Goal: Task Accomplishment & Management: Use online tool/utility

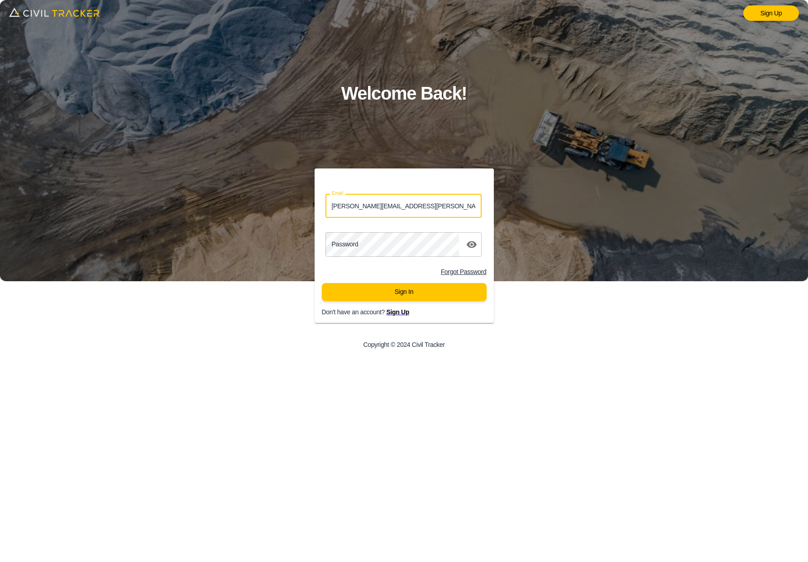
type input "lucas.musilek@gmail.com"
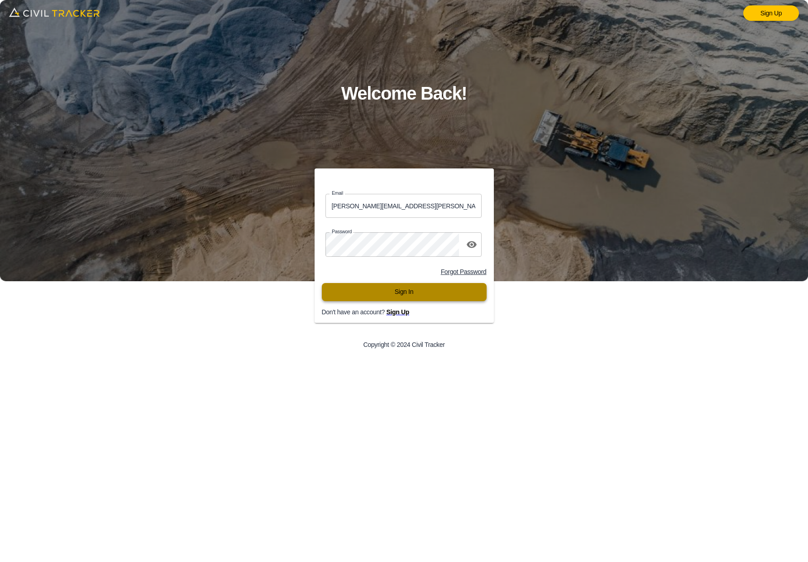
click at [413, 289] on button "Sign In" at bounding box center [404, 292] width 165 height 18
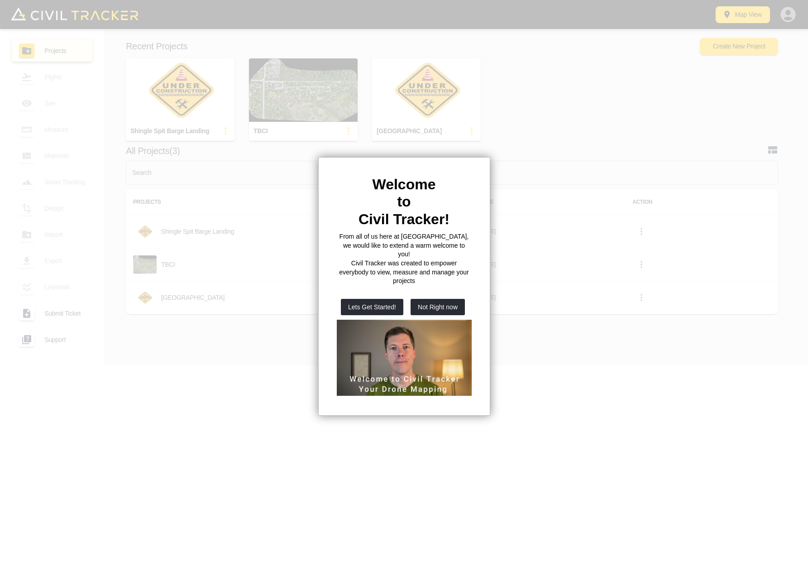
click at [588, 110] on div at bounding box center [404, 281] width 808 height 562
click at [570, 143] on div at bounding box center [404, 281] width 808 height 562
click at [419, 299] on button "Not Right now" at bounding box center [438, 307] width 54 height 16
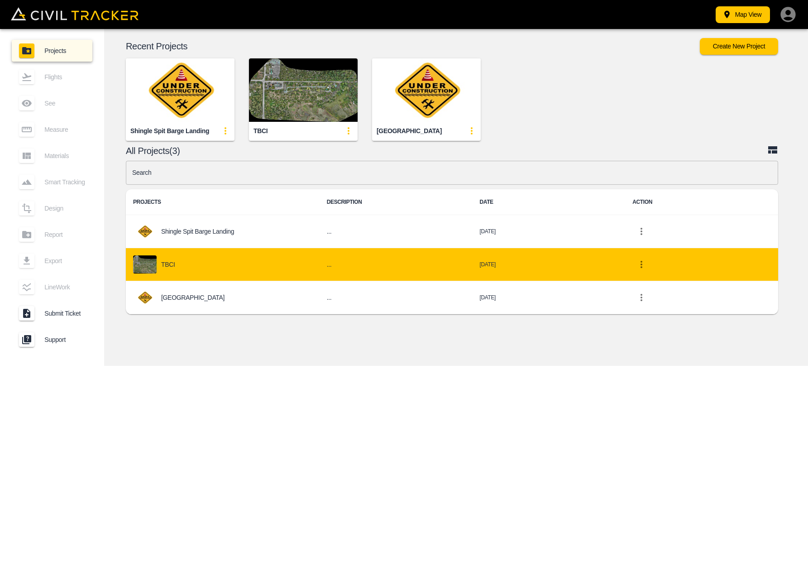
click at [182, 268] on div "TBCI" at bounding box center [222, 264] width 179 height 18
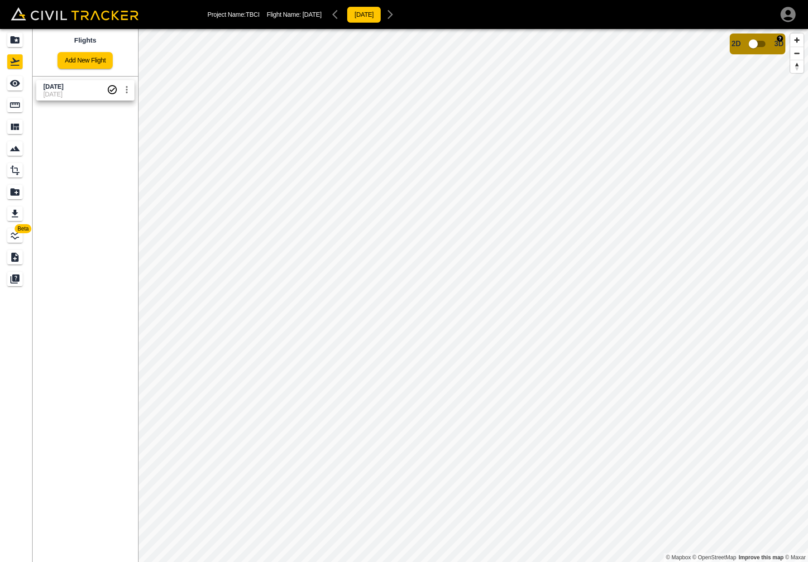
click at [760, 43] on input "checkbox" at bounding box center [754, 43] width 52 height 17
click at [776, 52] on div "Data provided by: × Data attribution 2D 3D" at bounding box center [473, 310] width 670 height 562
click at [775, 46] on input "checkbox" at bounding box center [781, 41] width 52 height 17
click at [8, 105] on div "Measure" at bounding box center [14, 105] width 15 height 14
click at [49, 58] on icon "button" at bounding box center [46, 57] width 6 height 6
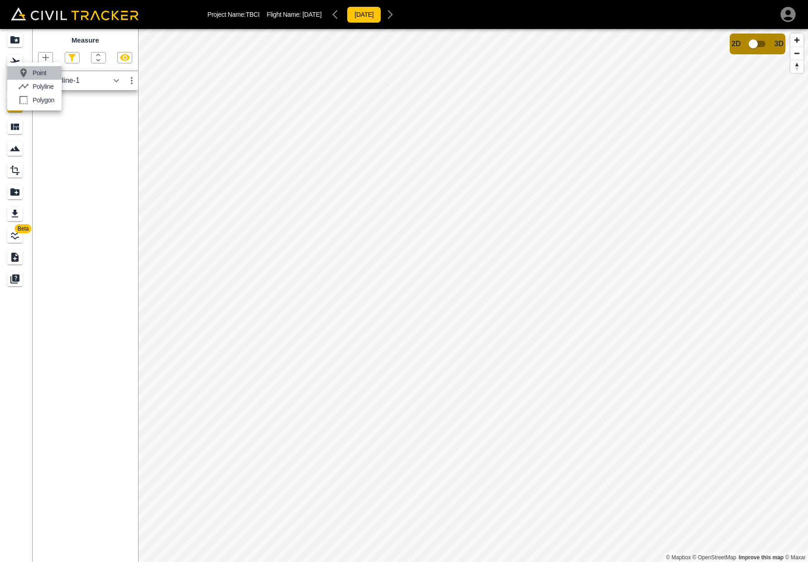
click at [45, 75] on p "Point" at bounding box center [40, 72] width 14 height 7
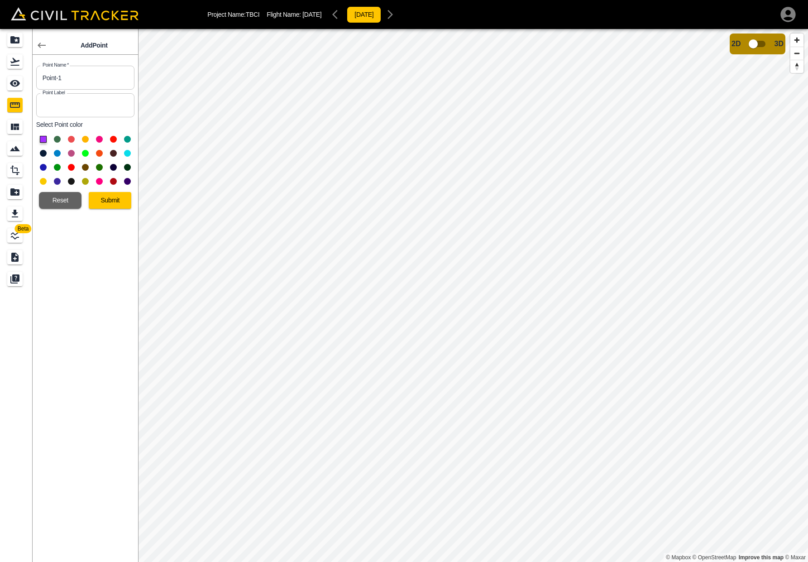
click at [43, 181] on button at bounding box center [43, 181] width 7 height 7
click at [117, 204] on button "Submit" at bounding box center [110, 200] width 43 height 17
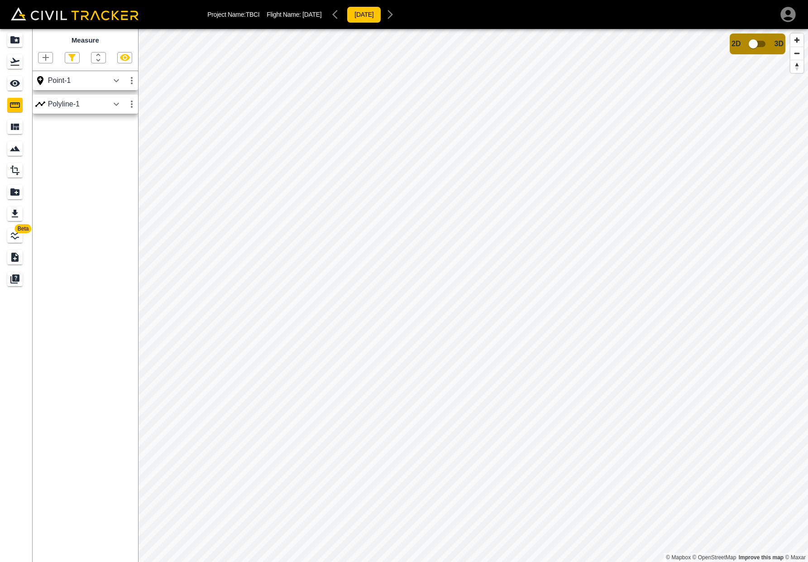
click at [115, 80] on icon "button" at bounding box center [116, 80] width 5 height 3
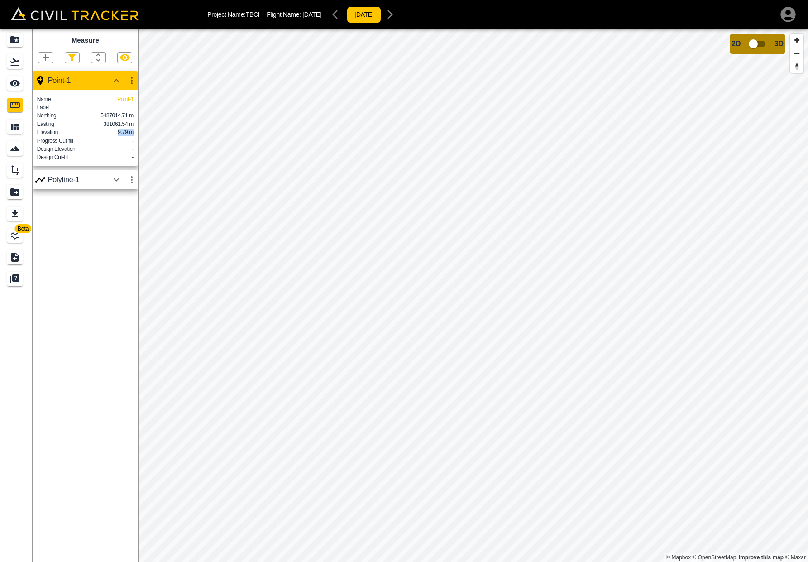
drag, startPoint x: 118, startPoint y: 134, endPoint x: 135, endPoint y: 134, distance: 16.8
click at [135, 134] on div "Name Point-1 Label Northing 5487014.71 m Easting 381061.54 m Elevation 9.79 m P…" at bounding box center [86, 128] width 106 height 76
click at [109, 267] on div "Measure Point-1 Name Point-1 Label Northing 5487014.71 m Easting 381061.54 m El…" at bounding box center [86, 295] width 106 height 533
click at [46, 58] on icon "button" at bounding box center [46, 57] width 6 height 6
click at [36, 86] on p "Polyline" at bounding box center [43, 86] width 21 height 7
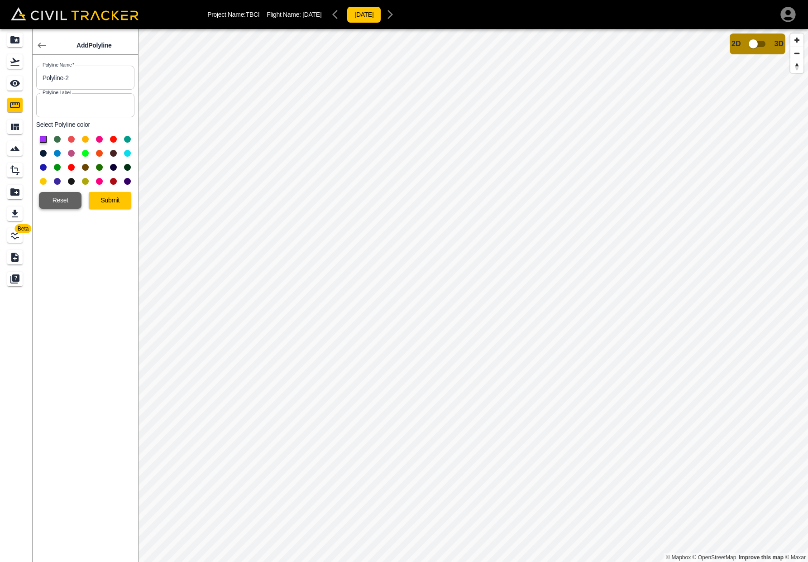
click at [64, 201] on button "Reset" at bounding box center [60, 200] width 43 height 17
click at [48, 200] on button "Reset" at bounding box center [60, 200] width 43 height 17
click at [38, 42] on icon "button" at bounding box center [41, 45] width 11 height 11
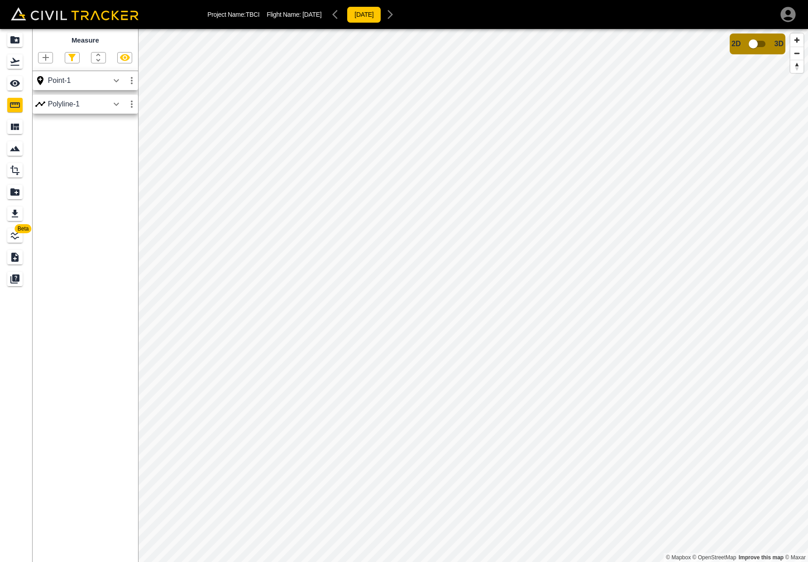
click at [116, 102] on icon "button" at bounding box center [116, 104] width 11 height 11
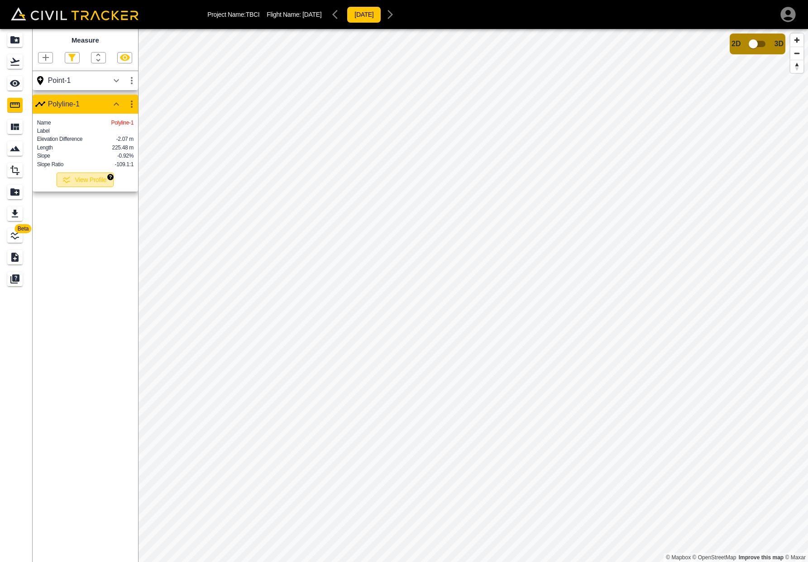
click at [94, 182] on button "View Profile" at bounding box center [85, 180] width 57 height 14
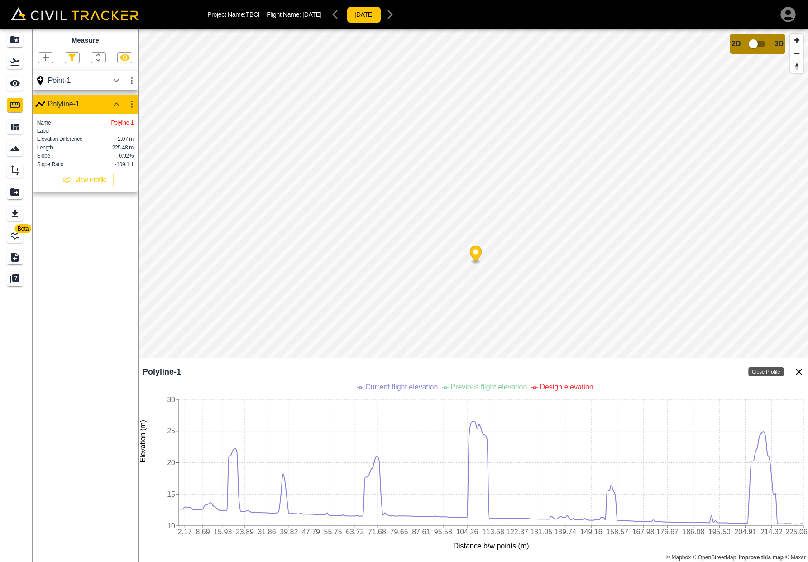
click at [798, 371] on icon "Close Profile" at bounding box center [799, 372] width 6 height 6
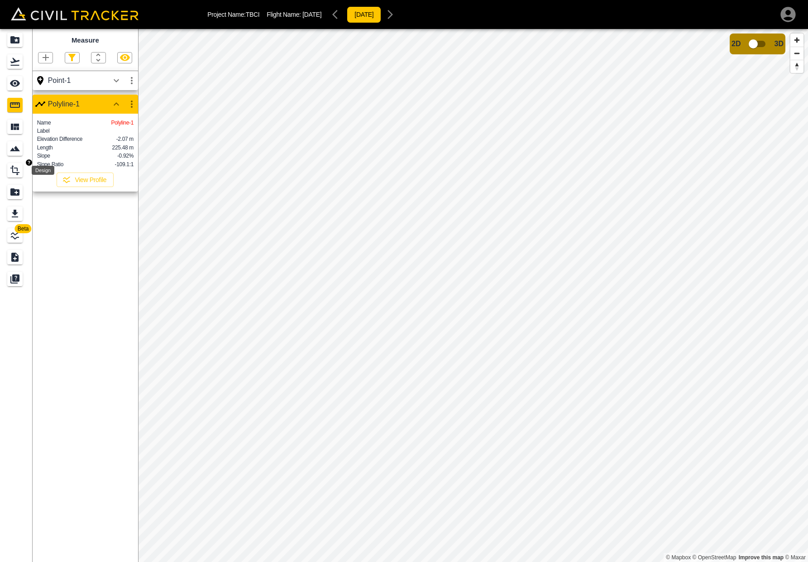
click at [14, 165] on icon "Design" at bounding box center [15, 170] width 11 height 11
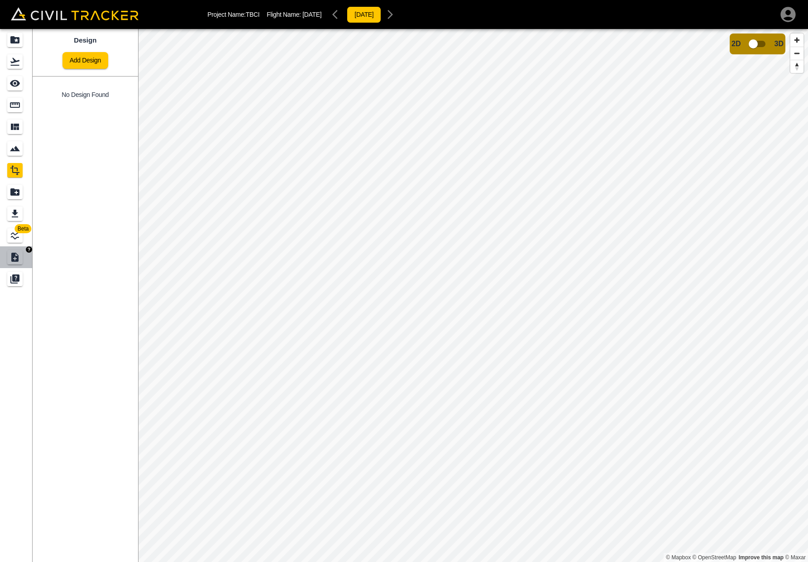
click at [18, 246] on link at bounding box center [16, 257] width 33 height 22
click at [18, 240] on icon "LineWork" at bounding box center [15, 235] width 11 height 11
click at [96, 61] on link "Add New Linework" at bounding box center [85, 60] width 65 height 17
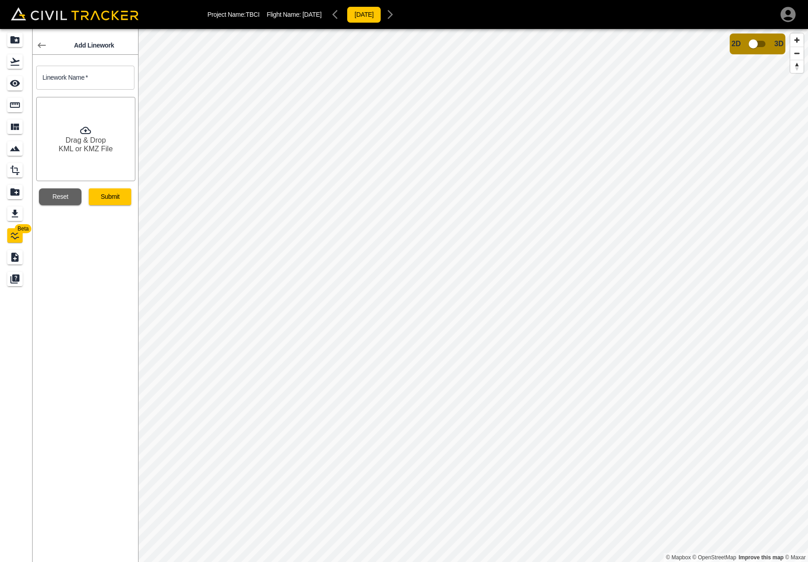
click at [48, 46] on link at bounding box center [42, 45] width 18 height 18
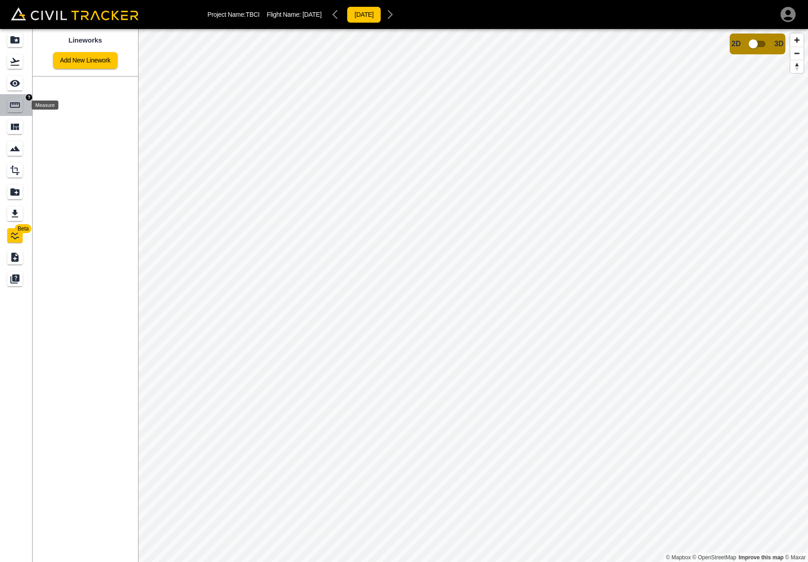
click at [10, 102] on icon "Measure" at bounding box center [15, 105] width 11 height 11
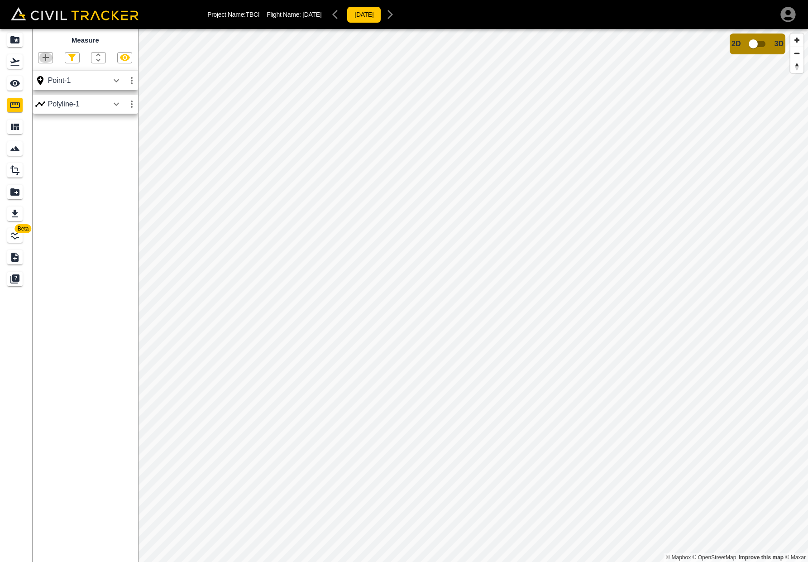
click at [48, 57] on icon "button" at bounding box center [46, 57] width 6 height 6
click at [40, 97] on p "Polygon" at bounding box center [44, 99] width 22 height 7
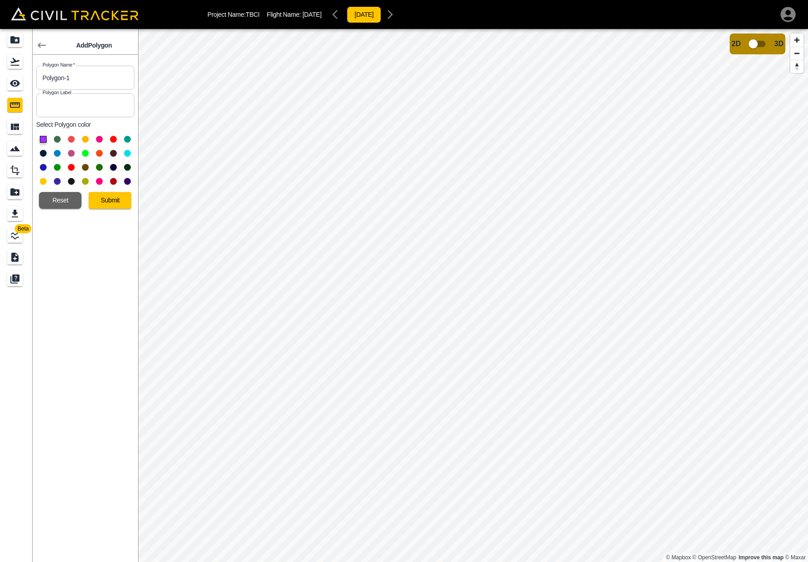
click at [86, 151] on button at bounding box center [85, 153] width 7 height 7
click at [114, 202] on button "Submit" at bounding box center [110, 200] width 43 height 17
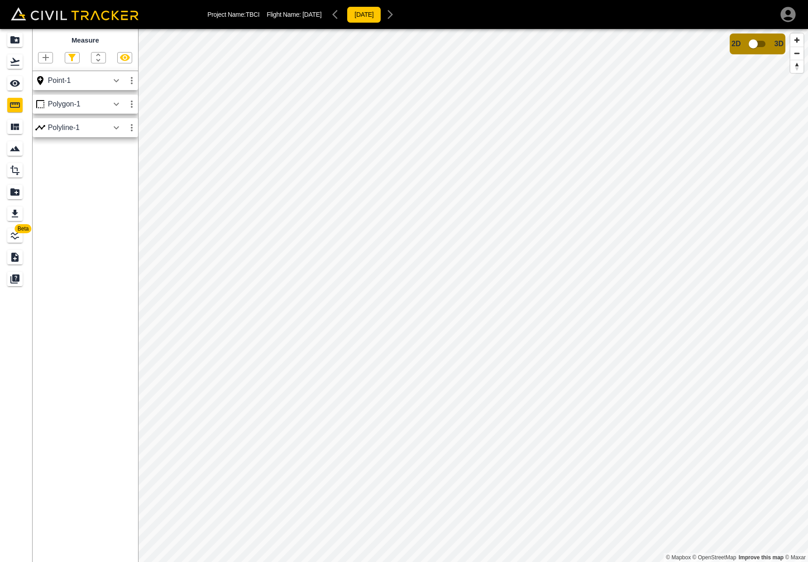
click at [118, 104] on icon "button" at bounding box center [116, 103] width 5 height 3
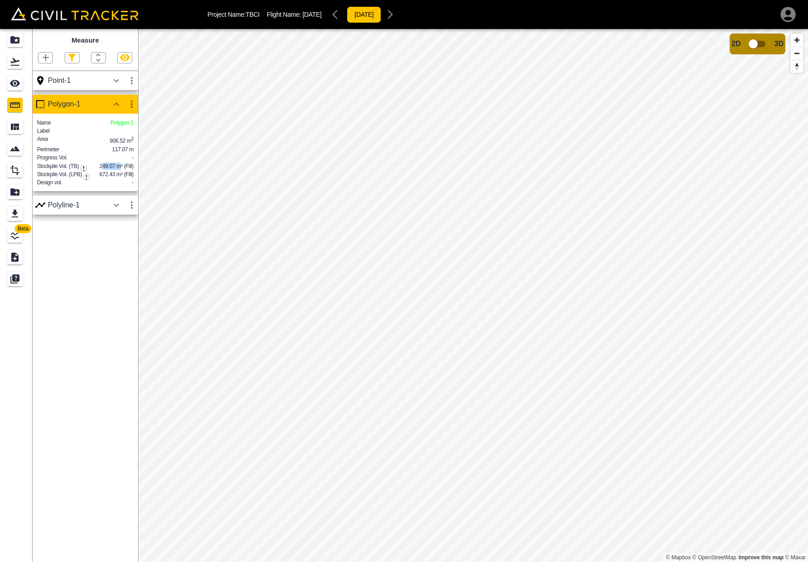
drag, startPoint x: 101, startPoint y: 168, endPoint x: 120, endPoint y: 166, distance: 19.5
click at [120, 166] on span "249.07 m³ (Fill)" at bounding box center [117, 166] width 34 height 6
click at [117, 186] on div "Design vol. -" at bounding box center [85, 182] width 96 height 7
click at [114, 81] on icon "button" at bounding box center [116, 80] width 11 height 11
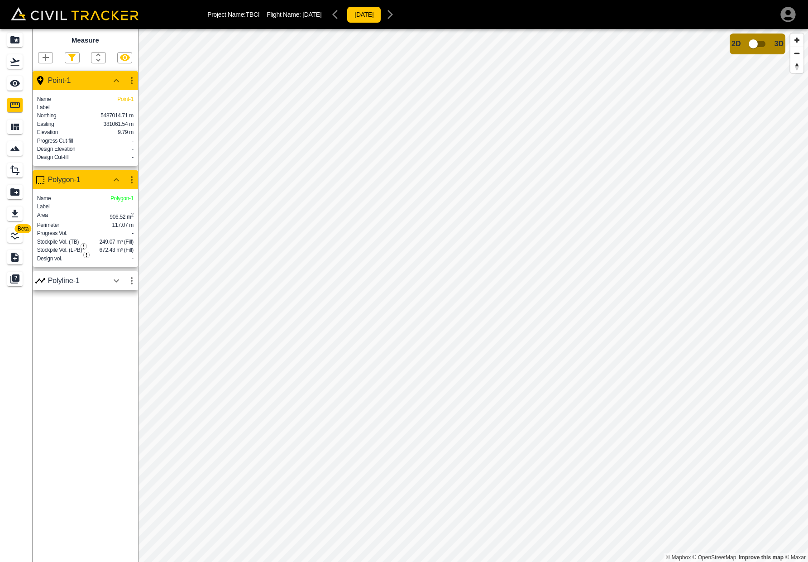
click at [115, 80] on icon "button" at bounding box center [116, 80] width 5 height 3
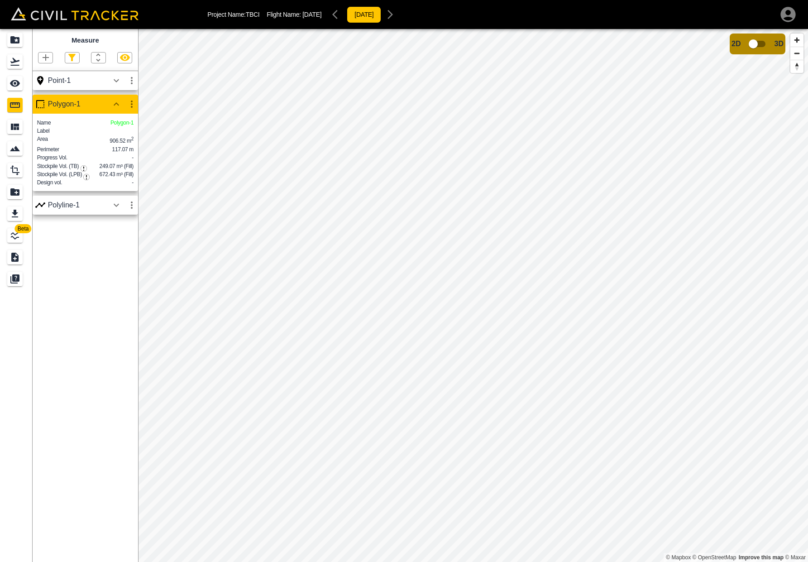
click at [117, 100] on icon "button" at bounding box center [116, 104] width 11 height 11
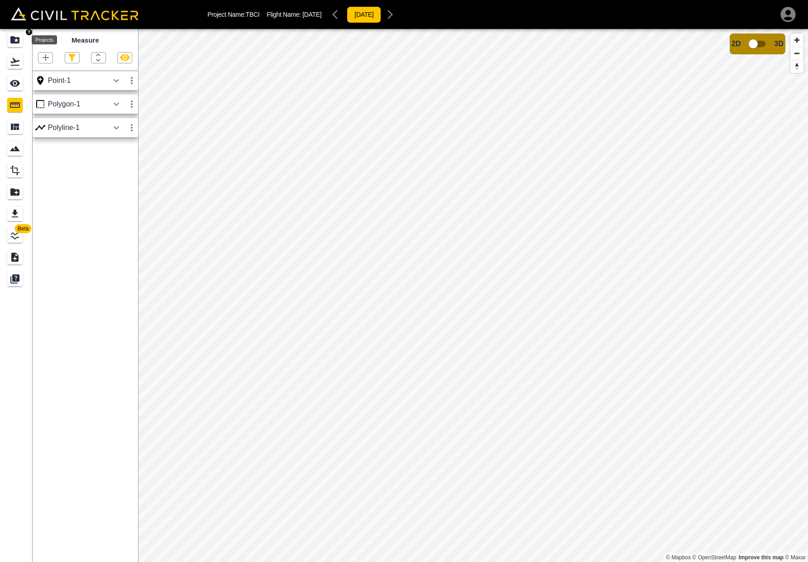
click at [17, 43] on icon "Projects" at bounding box center [14, 39] width 9 height 7
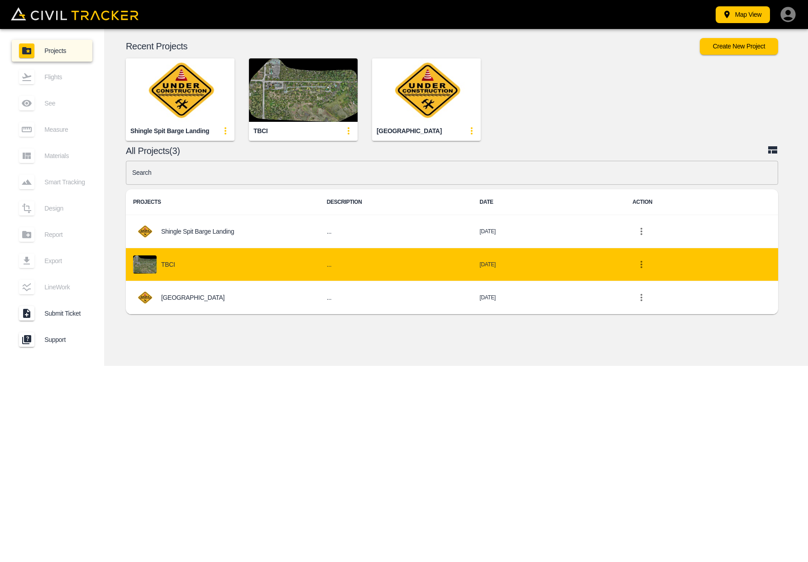
click at [215, 262] on div "TBCI" at bounding box center [222, 264] width 179 height 18
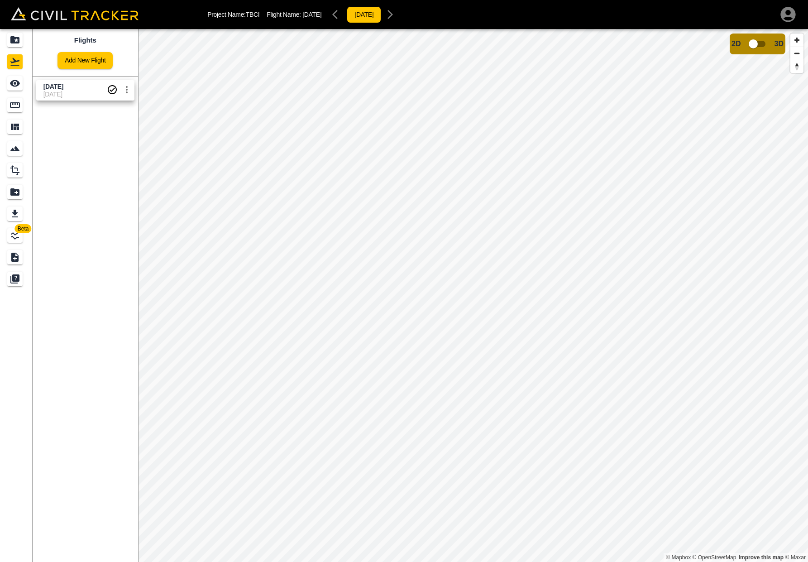
click at [59, 88] on span "[DATE]" at bounding box center [53, 86] width 20 height 7
click at [6, 85] on link at bounding box center [16, 83] width 33 height 22
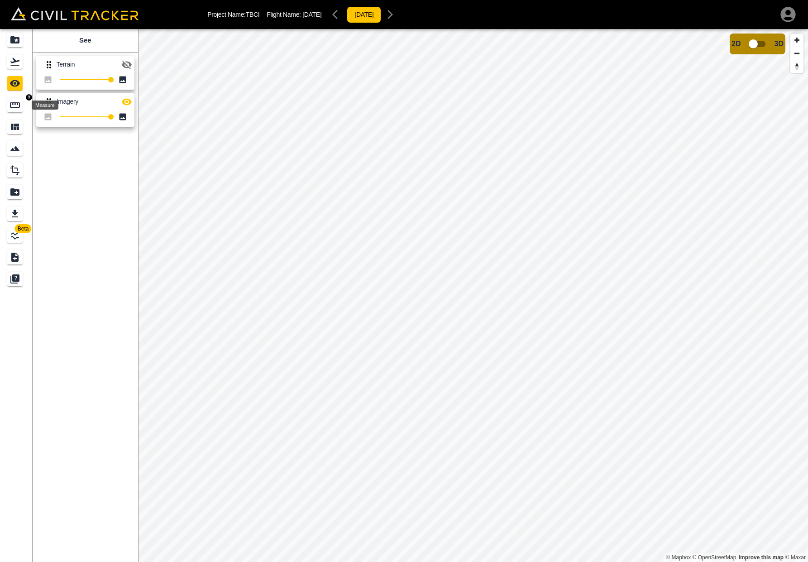
click at [16, 102] on icon "Measure" at bounding box center [15, 104] width 10 height 5
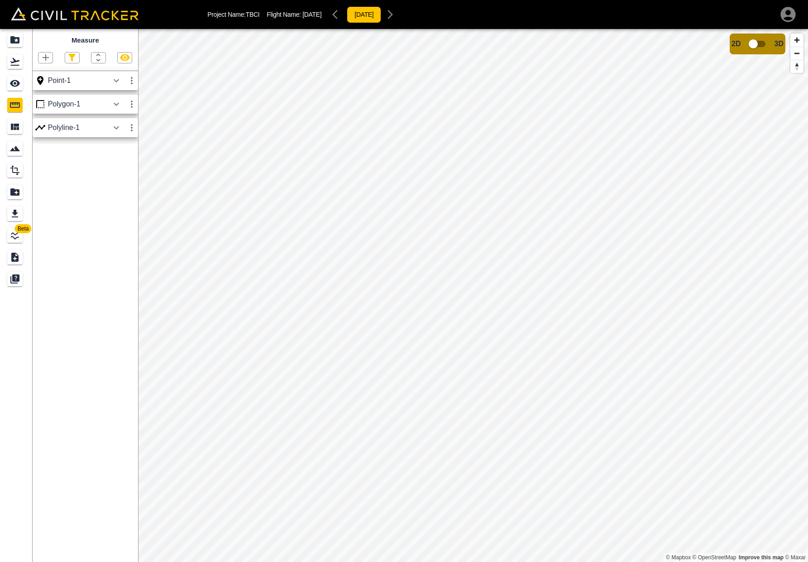
click at [57, 106] on div "Polygon-1" at bounding box center [78, 104] width 61 height 8
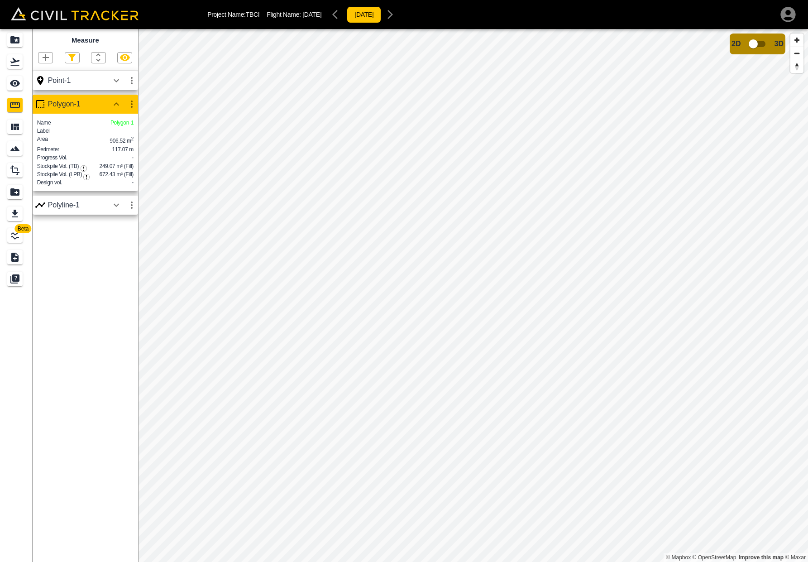
click at [77, 79] on div "Point-1" at bounding box center [78, 81] width 61 height 8
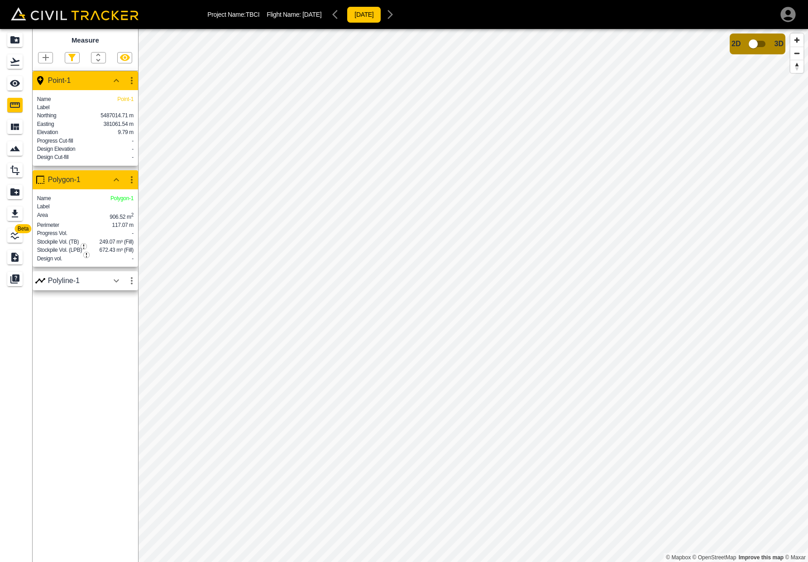
click at [59, 83] on div "Point-1" at bounding box center [78, 81] width 61 height 8
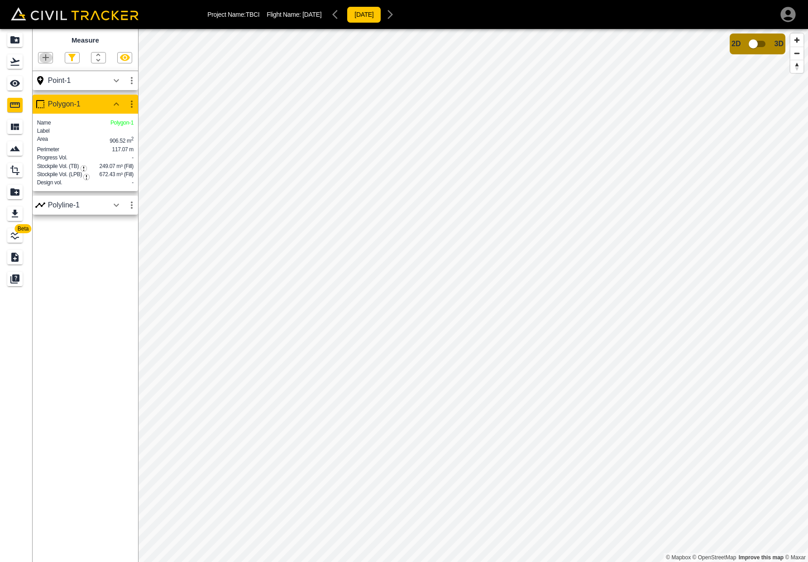
click at [43, 58] on icon "button" at bounding box center [46, 57] width 6 height 6
click at [49, 98] on p "Polygon" at bounding box center [44, 99] width 22 height 7
click at [43, 58] on icon "button" at bounding box center [45, 57] width 11 height 11
click at [40, 100] on p "Polygon" at bounding box center [44, 99] width 22 height 7
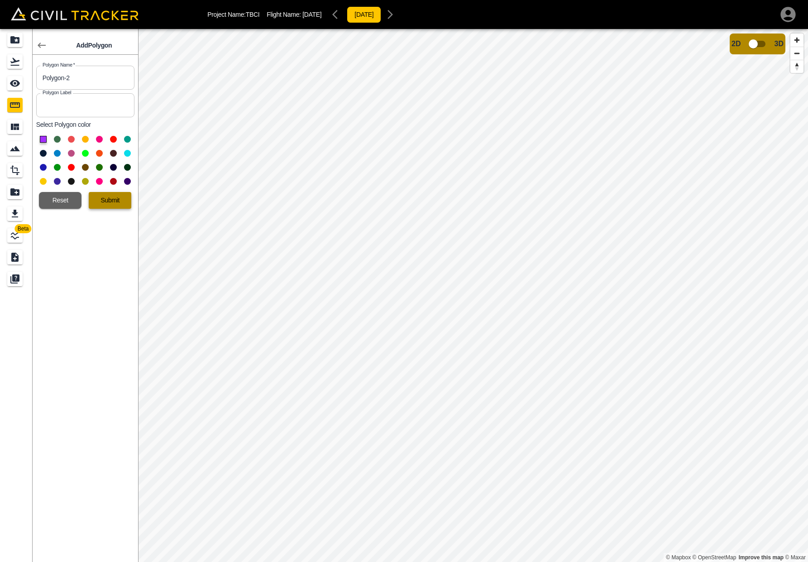
click at [105, 201] on button "Submit" at bounding box center [110, 200] width 43 height 17
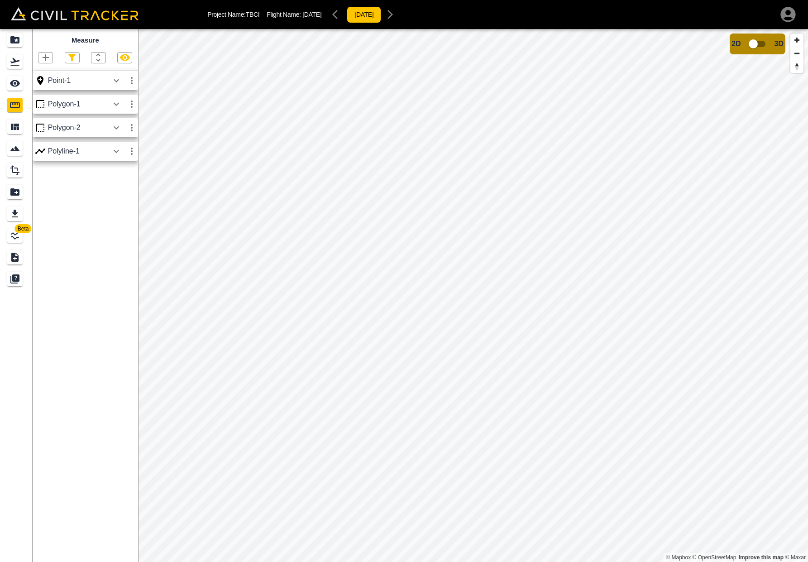
click at [61, 127] on div "Polygon-2" at bounding box center [78, 128] width 61 height 8
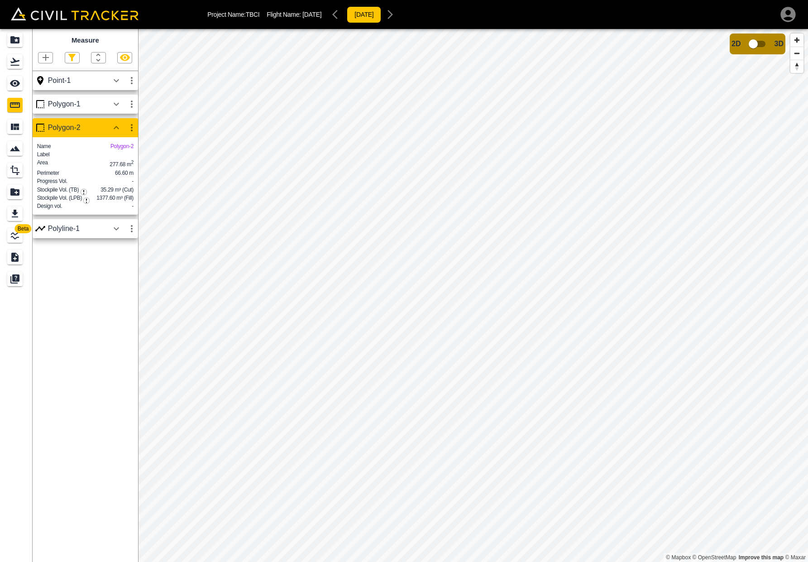
click at [87, 201] on img "button" at bounding box center [86, 200] width 6 height 6
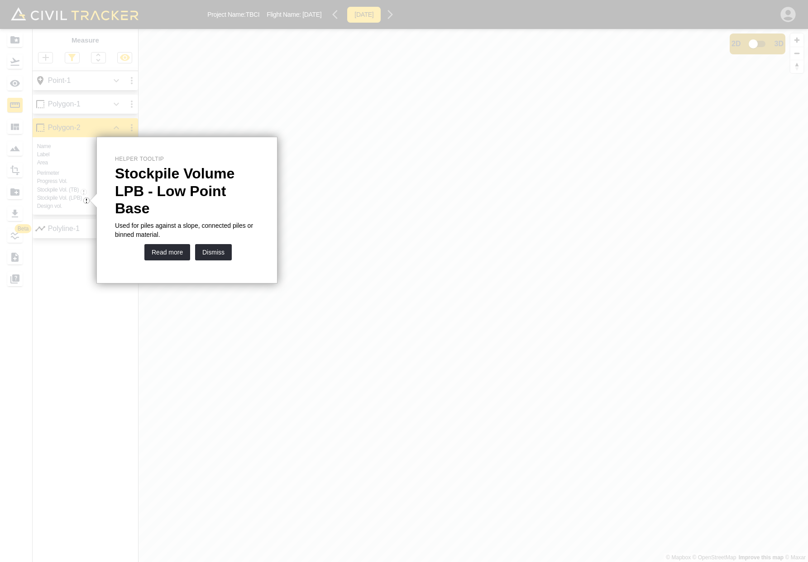
click at [91, 200] on div at bounding box center [93, 201] width 7 height 14
click at [86, 200] on img "button" at bounding box center [86, 200] width 6 height 6
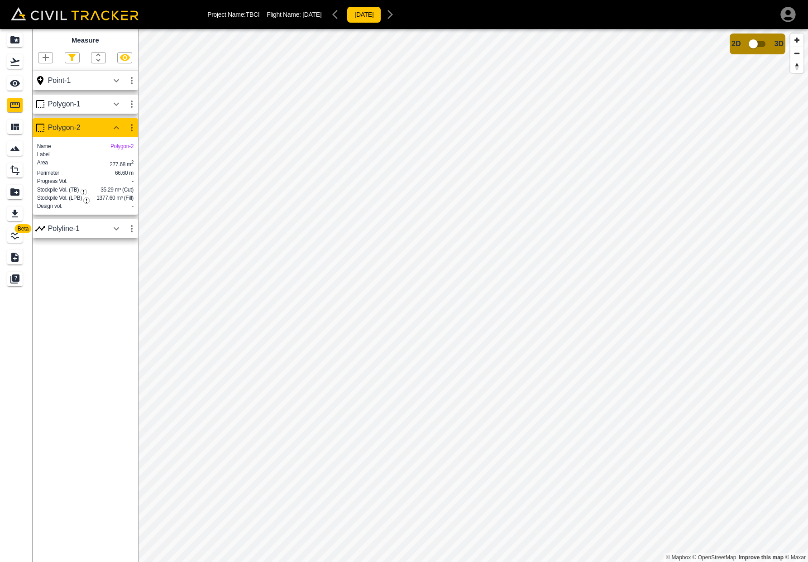
click at [131, 127] on icon "button" at bounding box center [131, 127] width 11 height 11
click at [124, 175] on h6 "Delete" at bounding box center [123, 175] width 18 height 5
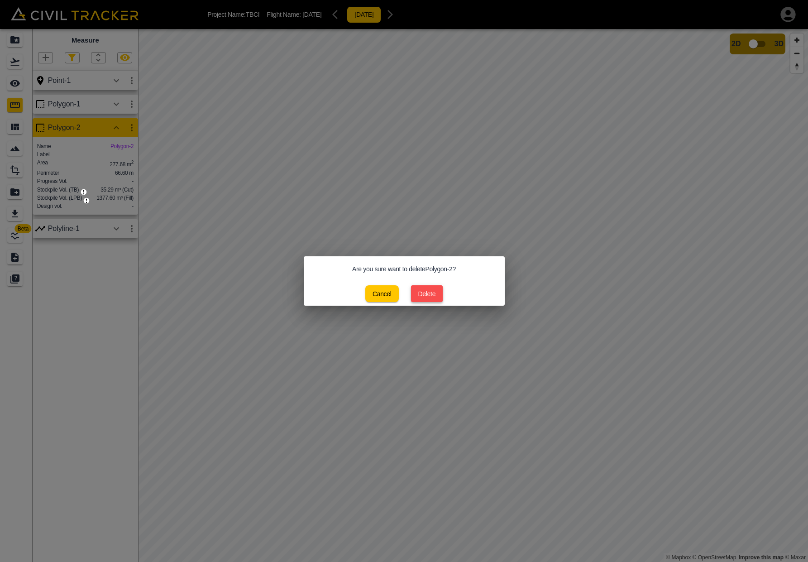
click at [438, 293] on button "Delete" at bounding box center [427, 293] width 32 height 17
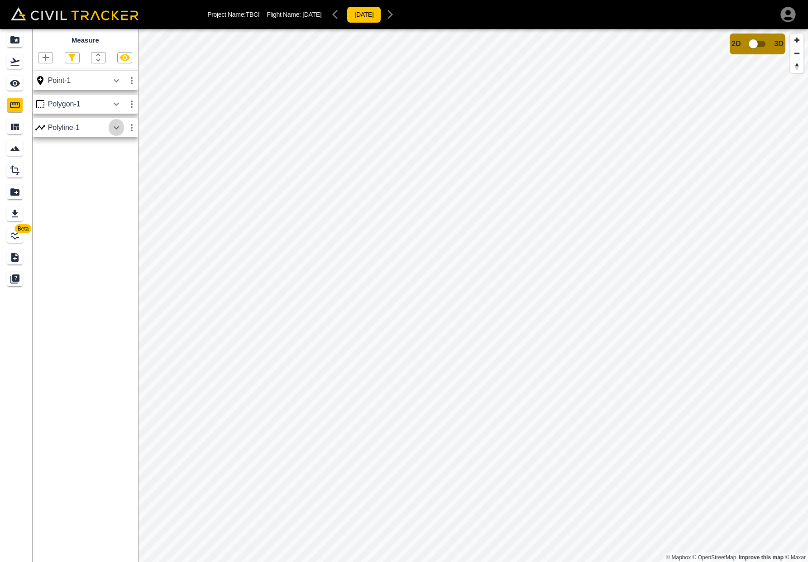
click at [112, 127] on icon "button" at bounding box center [116, 127] width 11 height 11
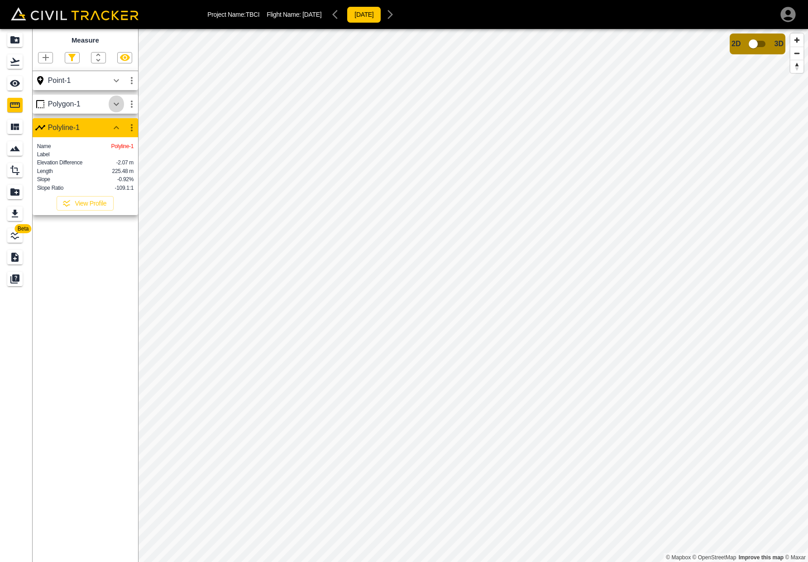
click at [113, 106] on icon "button" at bounding box center [116, 104] width 11 height 11
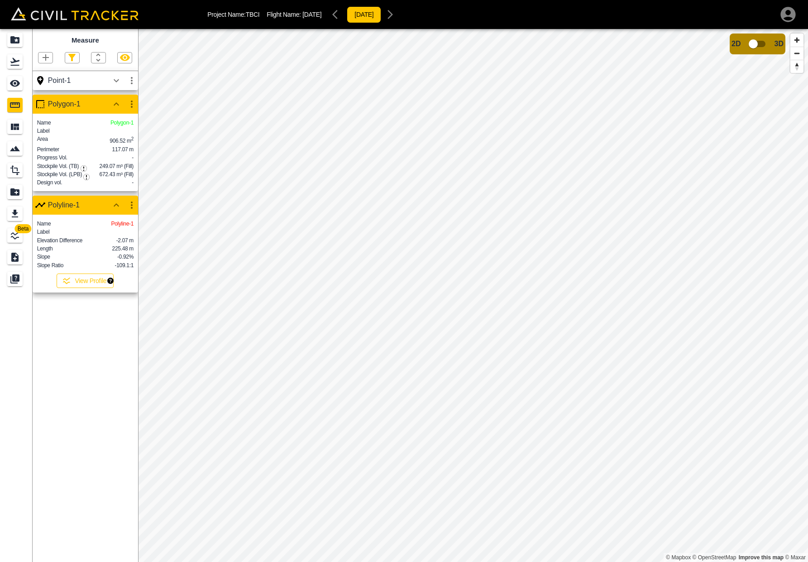
click at [84, 284] on button "View Profile" at bounding box center [85, 281] width 57 height 14
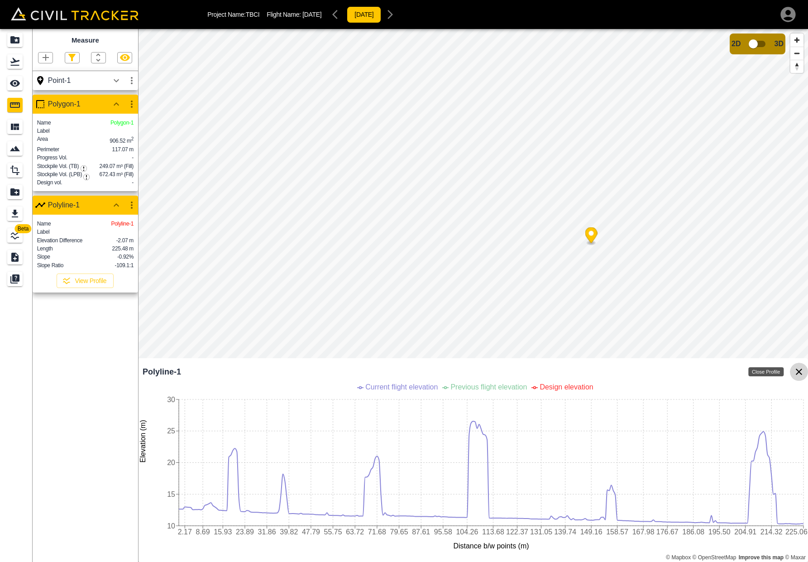
click at [799, 372] on icon "Close Profile" at bounding box center [799, 372] width 6 height 6
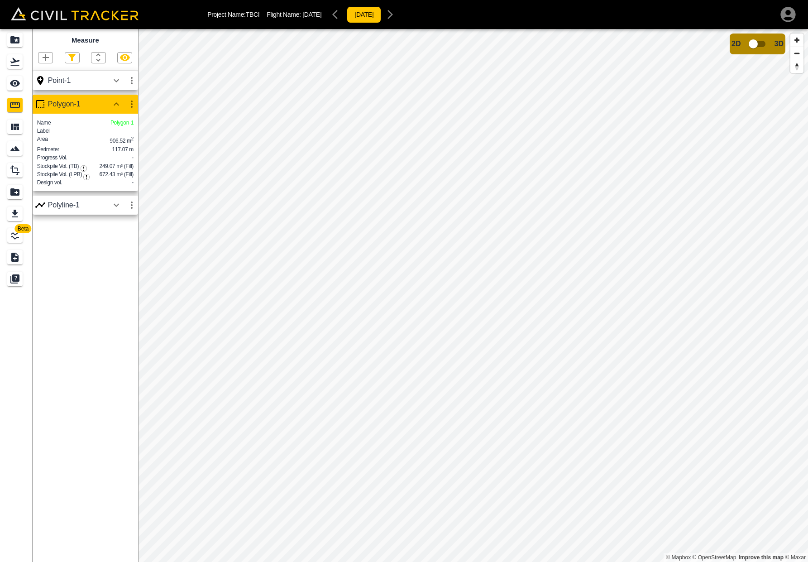
click at [45, 58] on icon "button" at bounding box center [45, 57] width 11 height 11
click at [43, 74] on p "Point" at bounding box center [40, 72] width 14 height 7
click at [43, 51] on div at bounding box center [86, 54] width 106 height 19
click at [43, 55] on icon "button" at bounding box center [45, 57] width 11 height 11
click at [52, 88] on p "Polyline" at bounding box center [43, 86] width 21 height 7
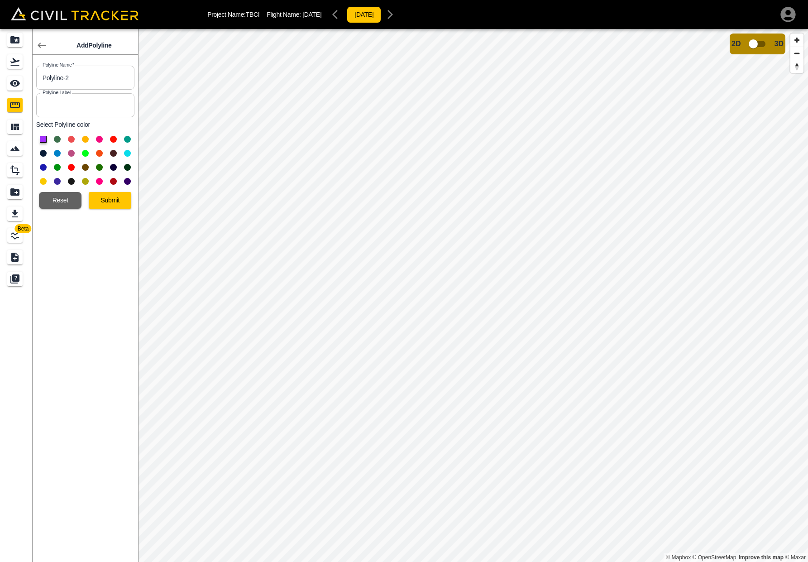
click at [57, 151] on button at bounding box center [57, 153] width 7 height 7
click at [106, 199] on button "Submit" at bounding box center [110, 200] width 43 height 17
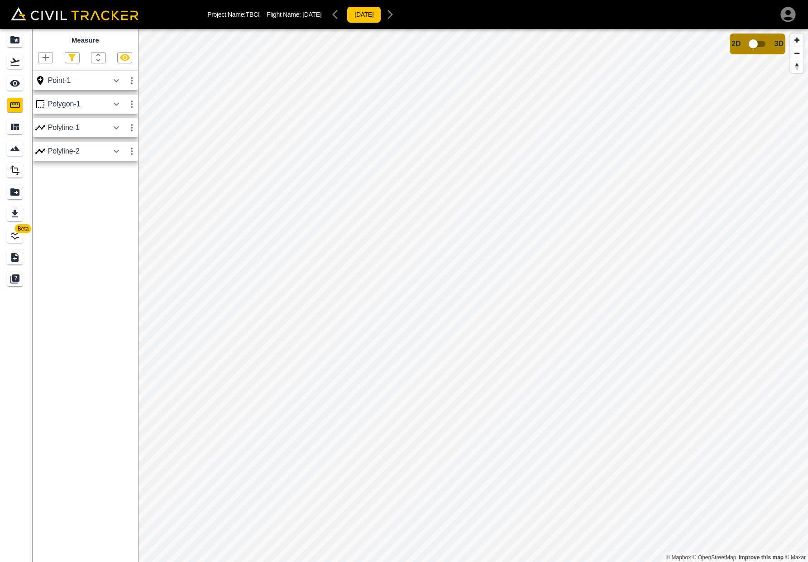
click at [116, 147] on icon "button" at bounding box center [116, 151] width 11 height 11
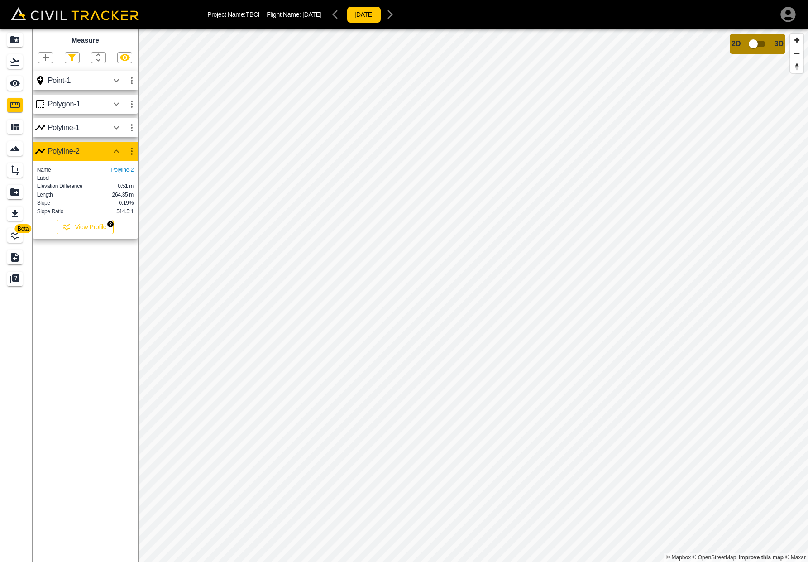
click at [86, 225] on button "View Profile" at bounding box center [85, 227] width 57 height 14
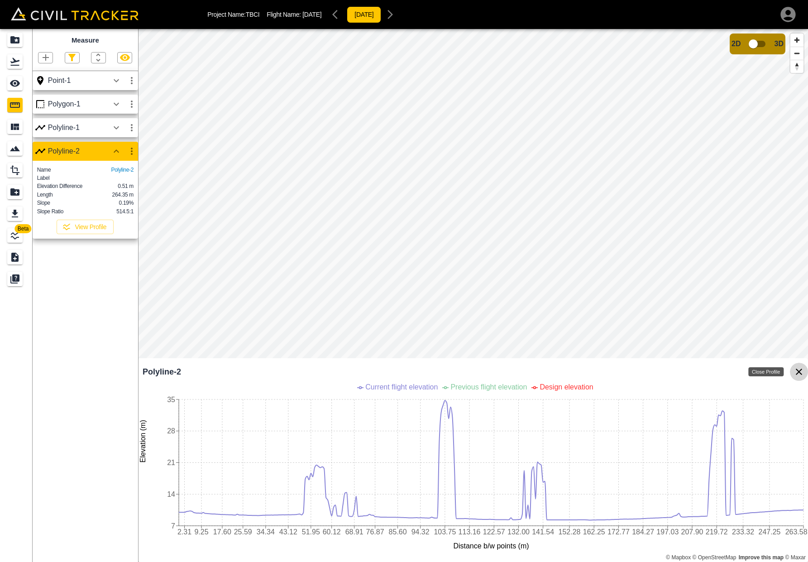
click at [800, 372] on icon "Close Profile" at bounding box center [799, 372] width 6 height 6
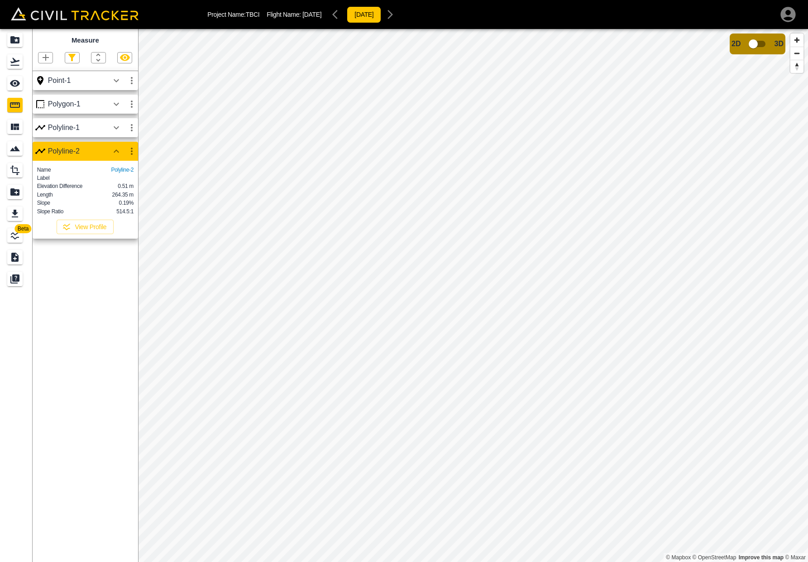
click at [399, 14] on div "[DATE]" at bounding box center [364, 14] width 71 height 18
click at [356, 15] on div "[DATE]" at bounding box center [364, 14] width 71 height 18
